Goal: Find specific page/section: Find specific page/section

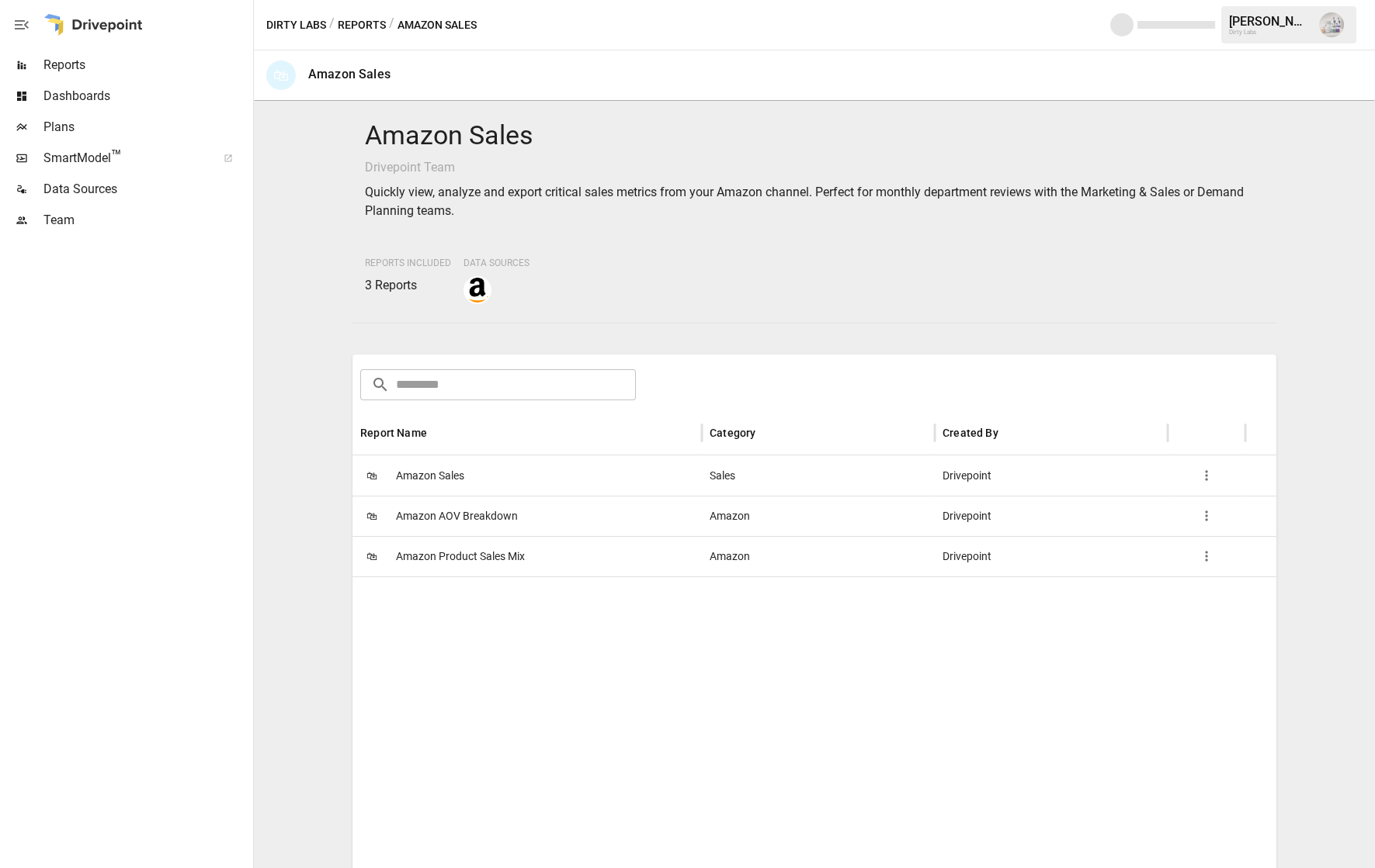
click at [63, 129] on span "Plans" at bounding box center [146, 127] width 206 height 18
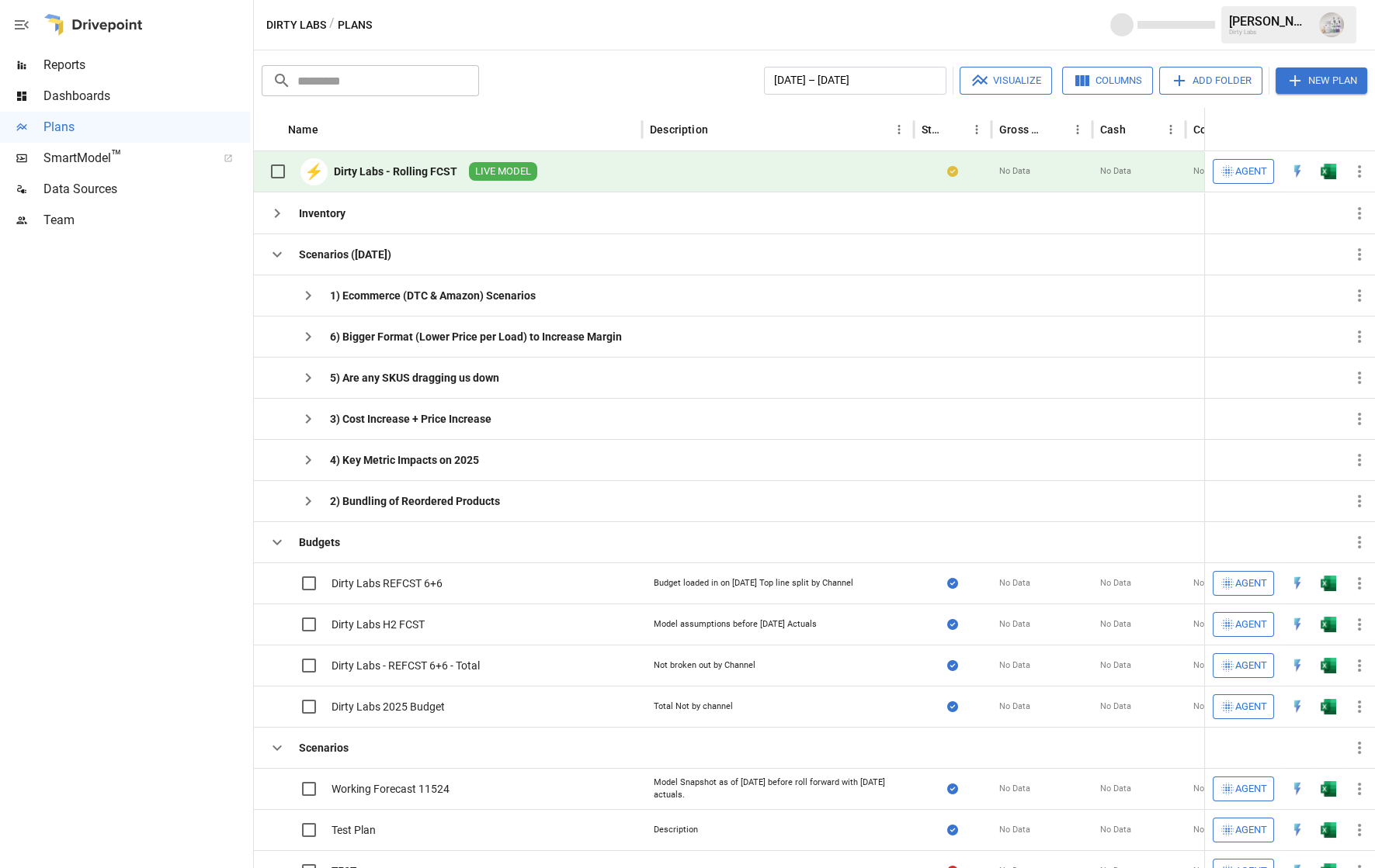
click at [478, 169] on span "LIVE MODEL" at bounding box center [503, 172] width 68 height 15
click at [426, 171] on div "Dirty Labs - Rolling FCST" at bounding box center [396, 171] width 124 height 16
click at [427, 172] on div "Dirty Labs - Rolling FCST" at bounding box center [396, 171] width 124 height 16
click at [455, 170] on div "Dirty Labs - Rolling FCST" at bounding box center [397, 171] width 129 height 16
click at [494, 164] on span "LIVE MODEL" at bounding box center [503, 172] width 68 height 15
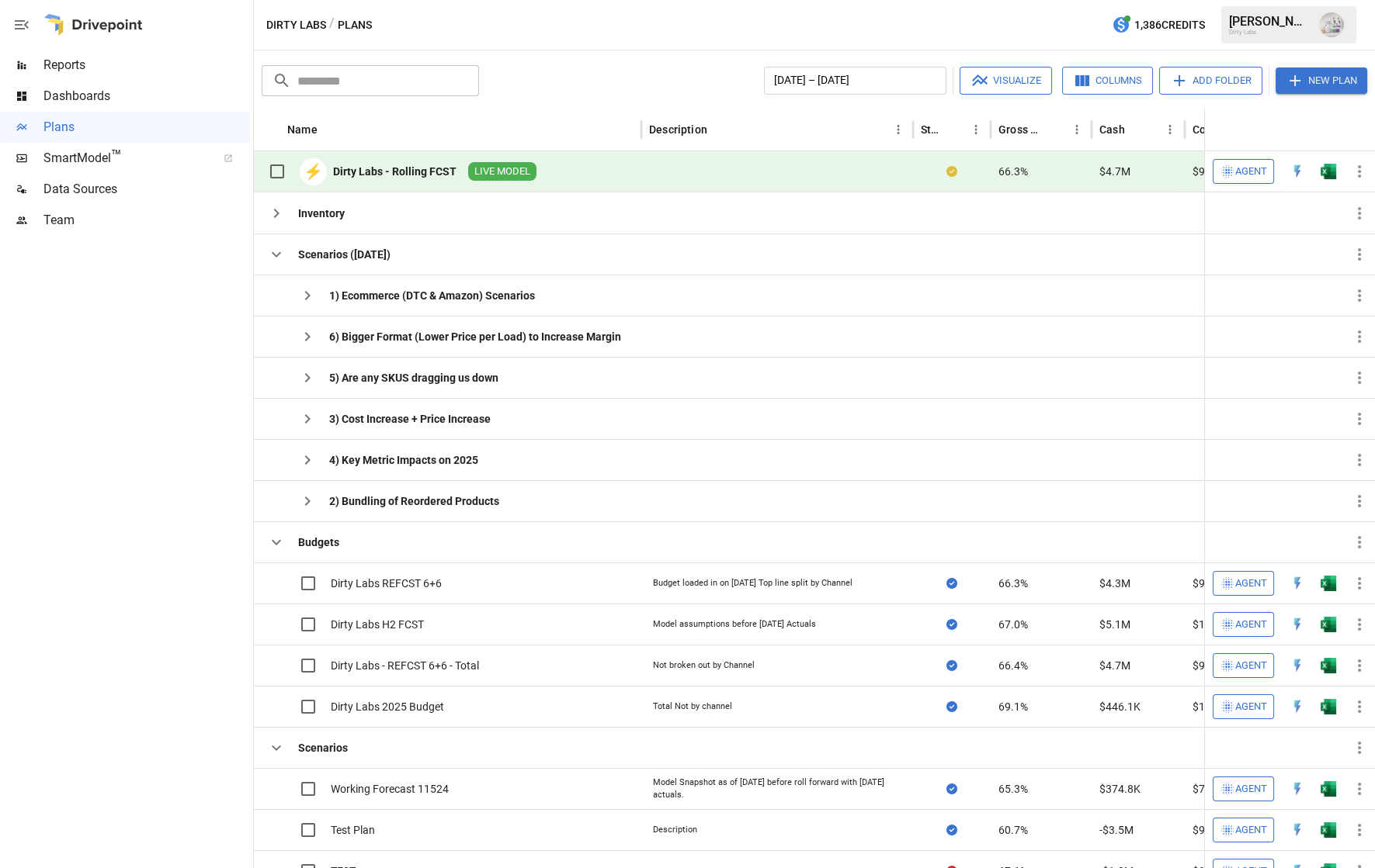
click at [410, 170] on div "Dirty Labs - Rolling FCST" at bounding box center [395, 171] width 124 height 16
click at [342, 171] on div "Dirty Labs - Rolling FCST" at bounding box center [395, 171] width 124 height 16
click at [521, 171] on span "LIVE MODEL" at bounding box center [503, 172] width 68 height 15
